Goal: Navigation & Orientation: Go to known website

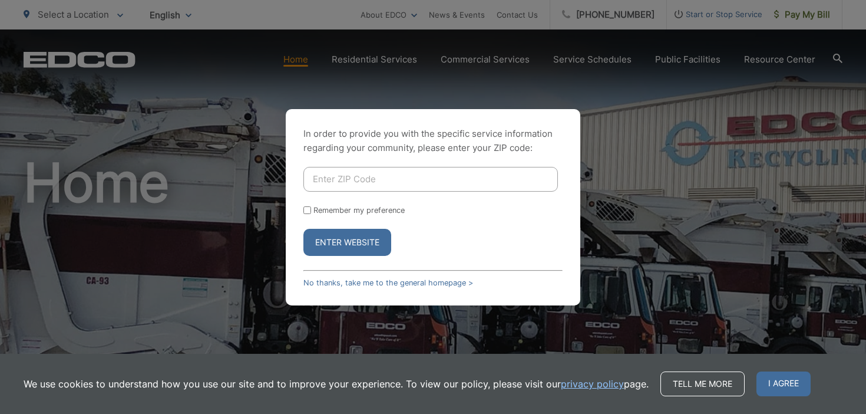
click at [516, 190] on input "Enter ZIP Code" at bounding box center [431, 179] width 255 height 25
type input "92021"
click at [385, 215] on form "92021 Remember my preference Enter Website" at bounding box center [433, 211] width 259 height 89
click at [385, 212] on label "Remember my preference" at bounding box center [359, 210] width 91 height 9
click at [311, 212] on input "Remember my preference" at bounding box center [308, 210] width 8 height 8
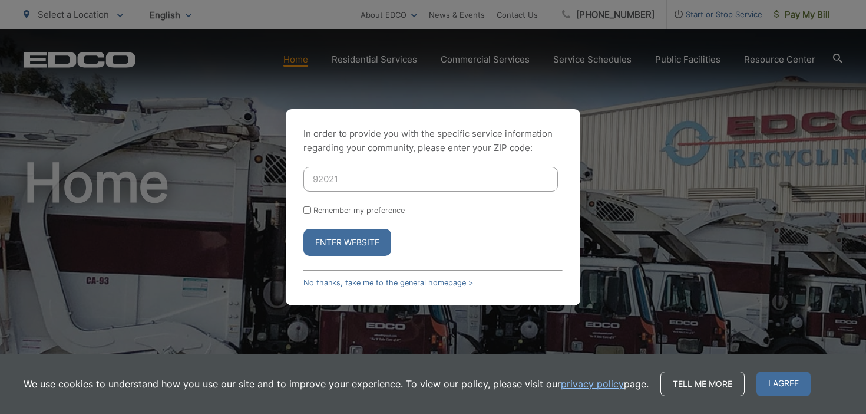
checkbox input "true"
click at [370, 244] on button "Enter Website" at bounding box center [348, 242] width 88 height 27
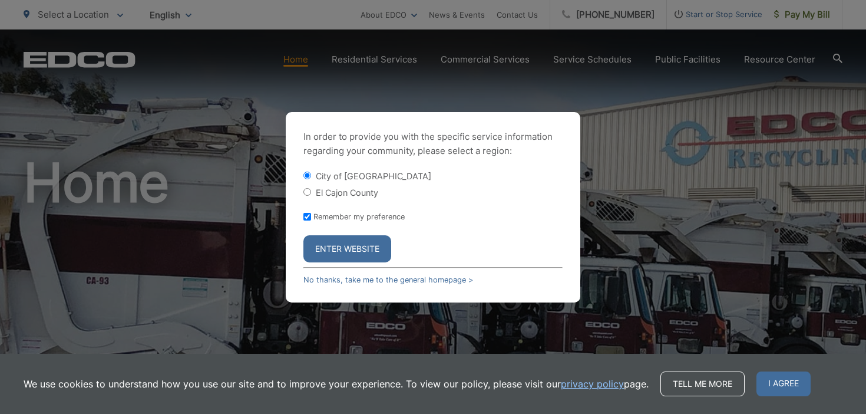
click at [370, 244] on button "Enter Website" at bounding box center [348, 248] width 88 height 27
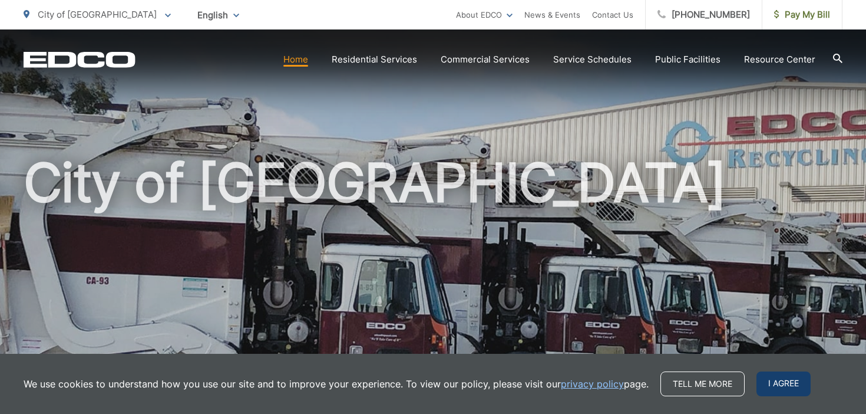
click at [787, 383] on span "I agree" at bounding box center [784, 383] width 54 height 25
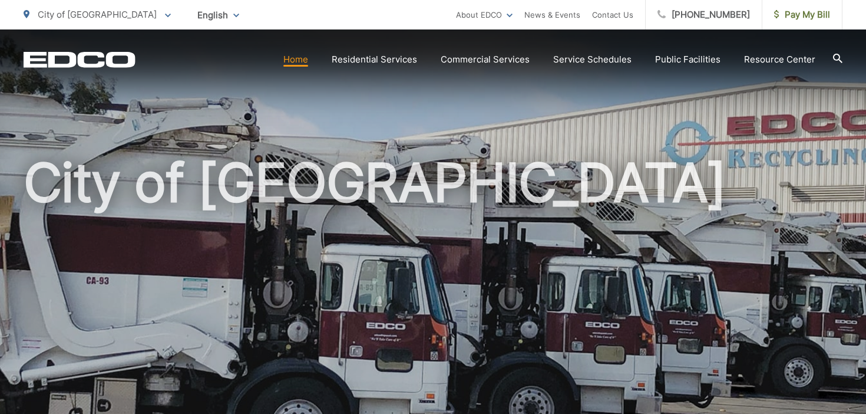
click at [397, 18] on ul "City of [GEOGRAPHIC_DATA] To change your zip code, enter it below and press cha…" at bounding box center [240, 14] width 433 height 29
click at [370, 18] on ul "City of [GEOGRAPHIC_DATA] To change your zip code, enter it below and press cha…" at bounding box center [240, 14] width 433 height 29
